Goal: Navigation & Orientation: Find specific page/section

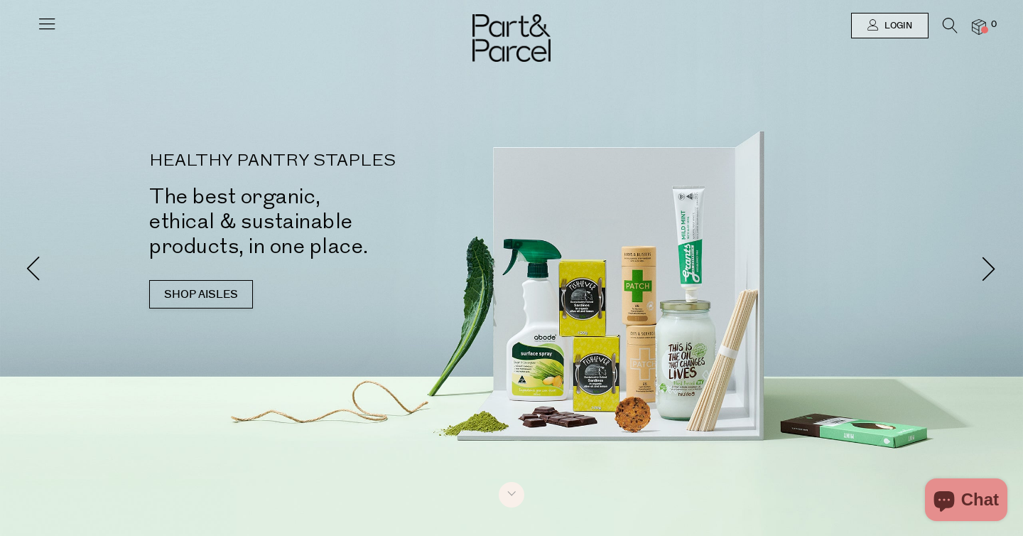
click at [52, 26] on icon at bounding box center [47, 23] width 20 height 20
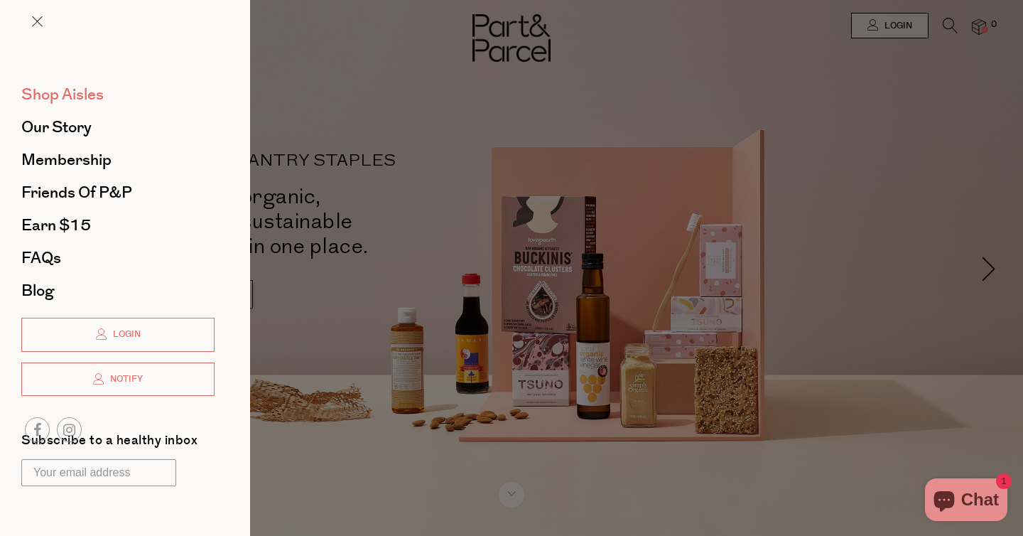
click at [104, 99] on link "Shop Aisles" at bounding box center [117, 95] width 193 height 16
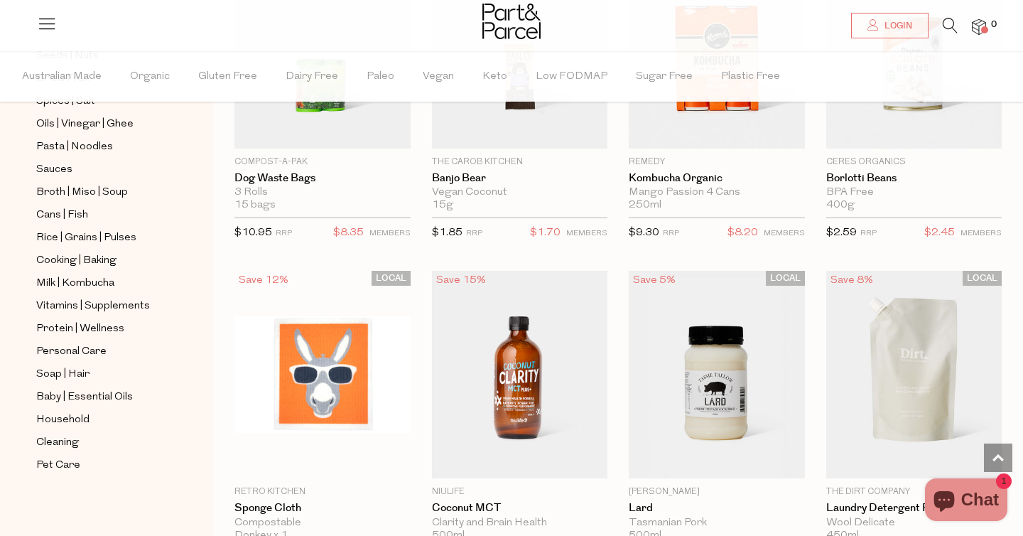
scroll to position [995, 0]
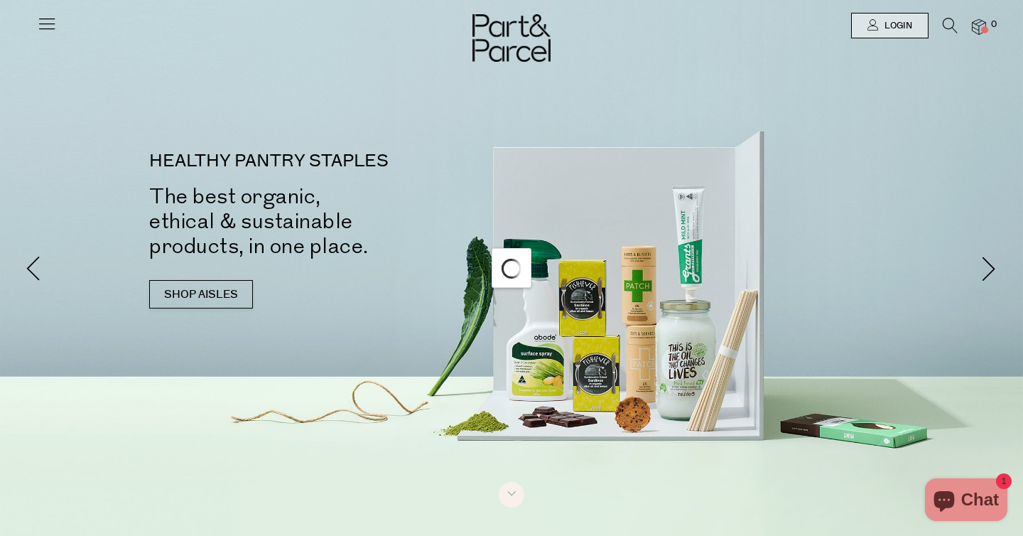
scroll to position [286, 0]
